Goal: Information Seeking & Learning: Learn about a topic

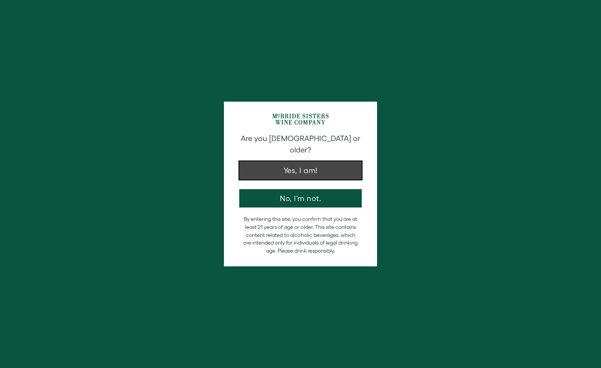
click at [307, 163] on button "Yes, I am!" at bounding box center [300, 170] width 122 height 18
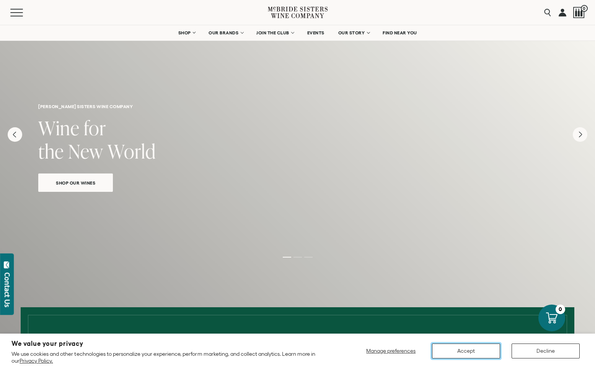
click at [480, 356] on button "Accept" at bounding box center [466, 351] width 68 height 15
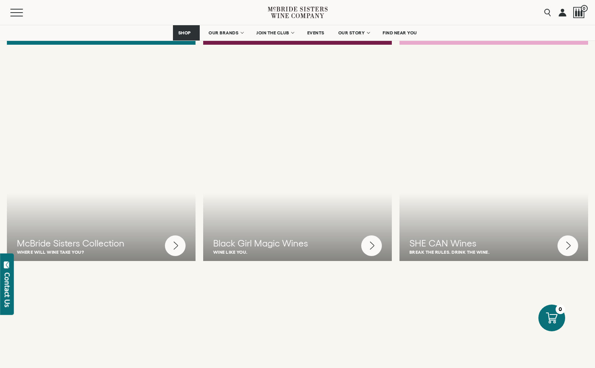
scroll to position [2485, 0]
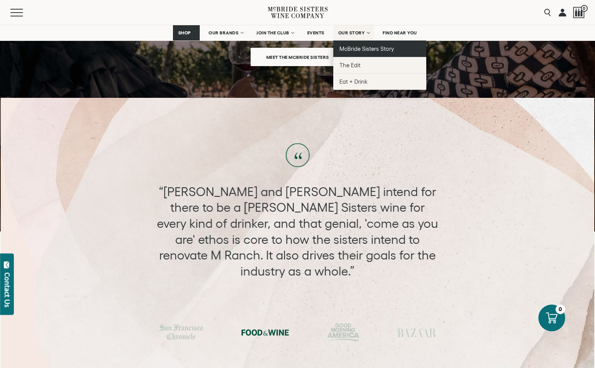
click at [369, 46] on span "McBride Sisters Story" at bounding box center [366, 49] width 55 height 7
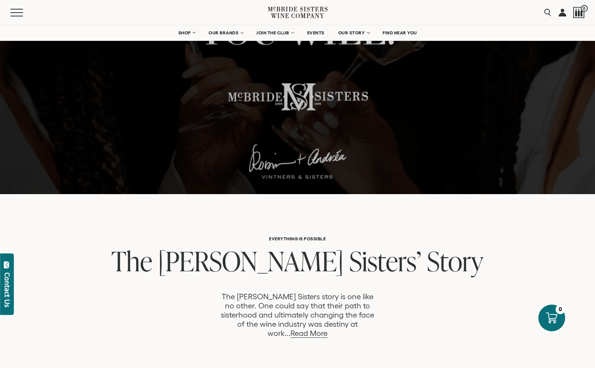
scroll to position [305, 0]
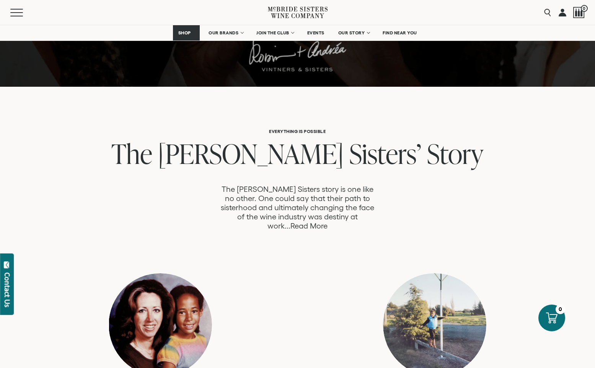
click at [327, 222] on link "Read More" at bounding box center [308, 226] width 37 height 9
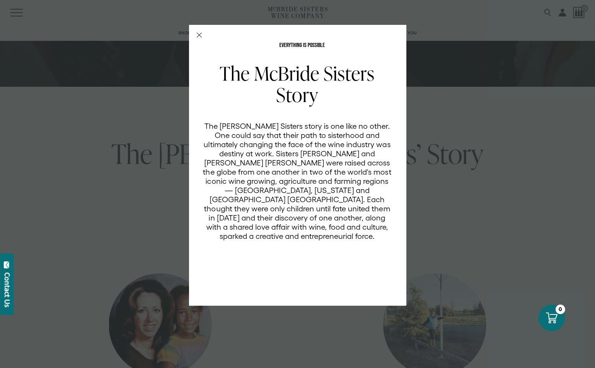
scroll to position [0, 0]
click at [198, 36] on icon "Close Modal" at bounding box center [199, 35] width 5 height 5
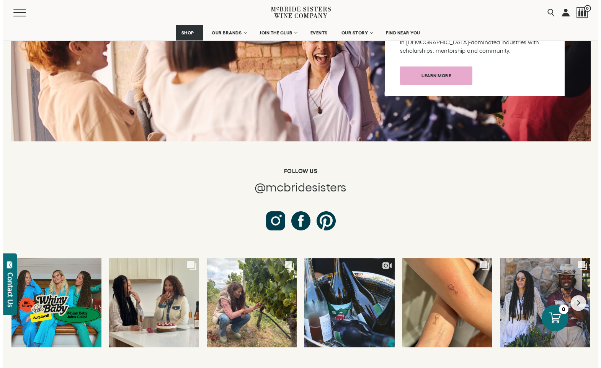
scroll to position [2822, 0]
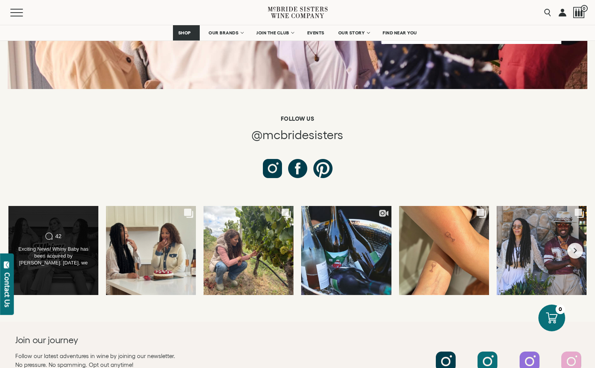
click at [82, 240] on div "Comments Count 42 Exciting News! Whiny Baby has been acquired by Gallo. Two yea…" at bounding box center [53, 251] width 91 height 90
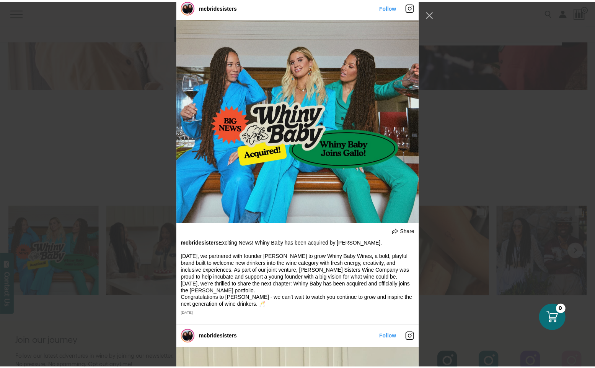
scroll to position [0, 0]
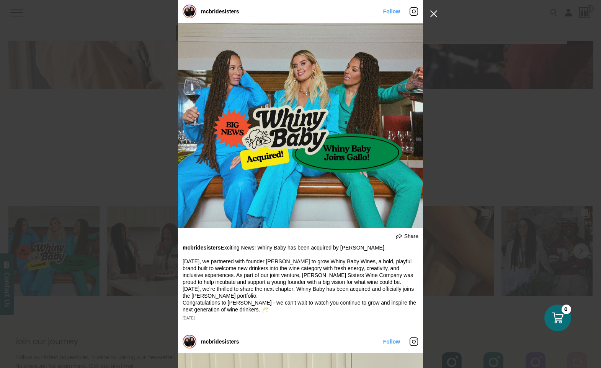
click at [433, 13] on button "Close Instagram Feed Popup" at bounding box center [433, 14] width 12 height 12
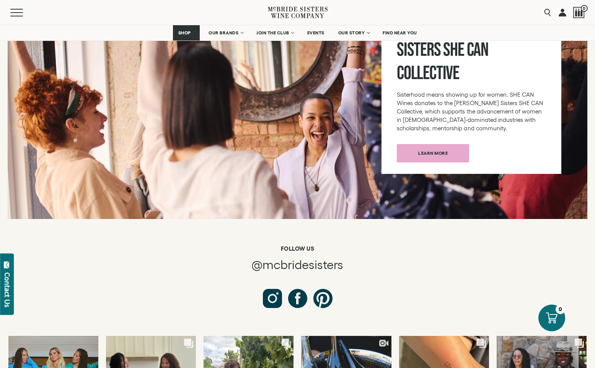
scroll to position [2575, 0]
